Goal: Task Accomplishment & Management: Use online tool/utility

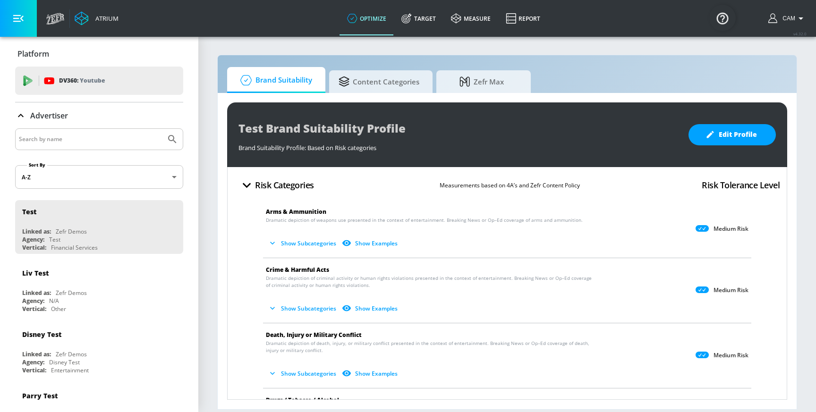
click at [392, 70] on div "Brand Suitability Content Categories Zefr Max" at bounding box center [507, 80] width 560 height 26
click at [382, 80] on span "Content Categories" at bounding box center [378, 80] width 81 height 23
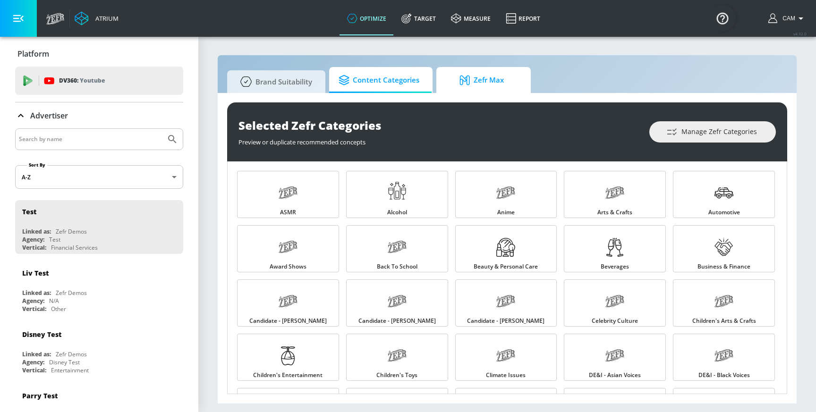
click at [498, 78] on span "Zefr Max" at bounding box center [482, 80] width 72 height 23
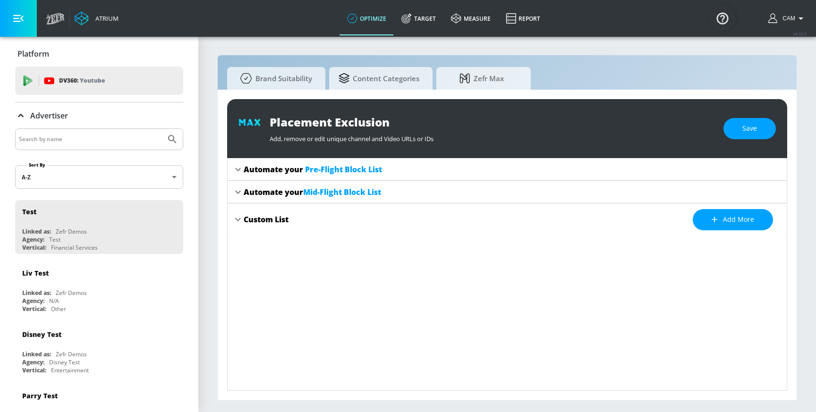
click at [352, 161] on div "Automate your Pre-Flight Block List" at bounding box center [507, 169] width 559 height 23
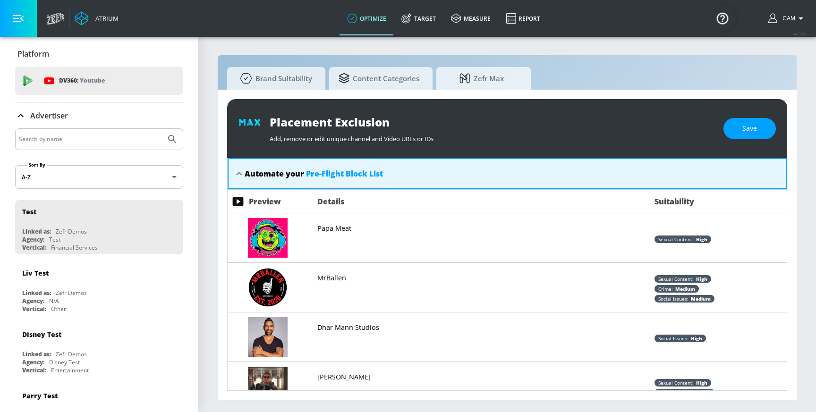
click at [355, 167] on div "Automate your Pre-Flight Block List" at bounding box center [507, 173] width 559 height 31
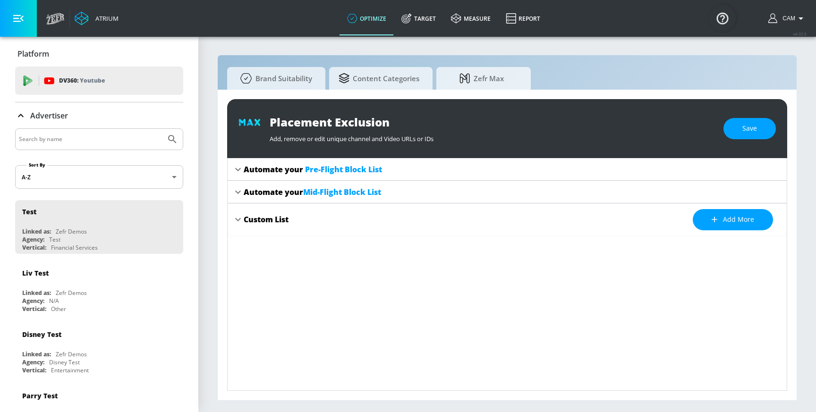
click at [323, 202] on div "Automate your Mid-Flight Block List" at bounding box center [507, 192] width 559 height 23
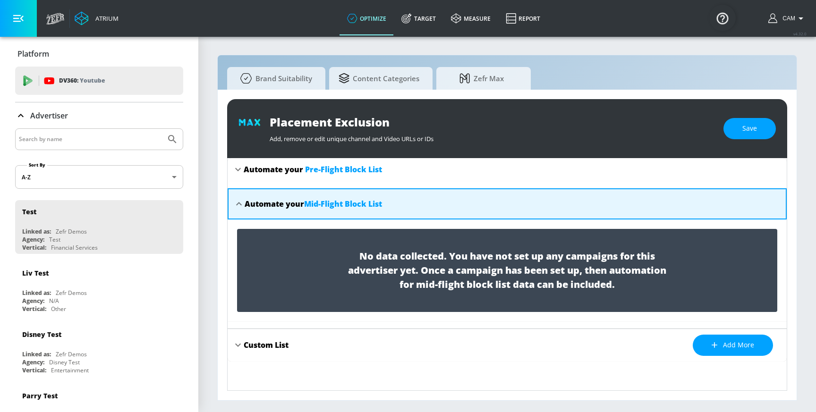
click at [323, 202] on span "Mid-Flight Block List" at bounding box center [343, 204] width 78 height 10
